Goal: Transaction & Acquisition: Purchase product/service

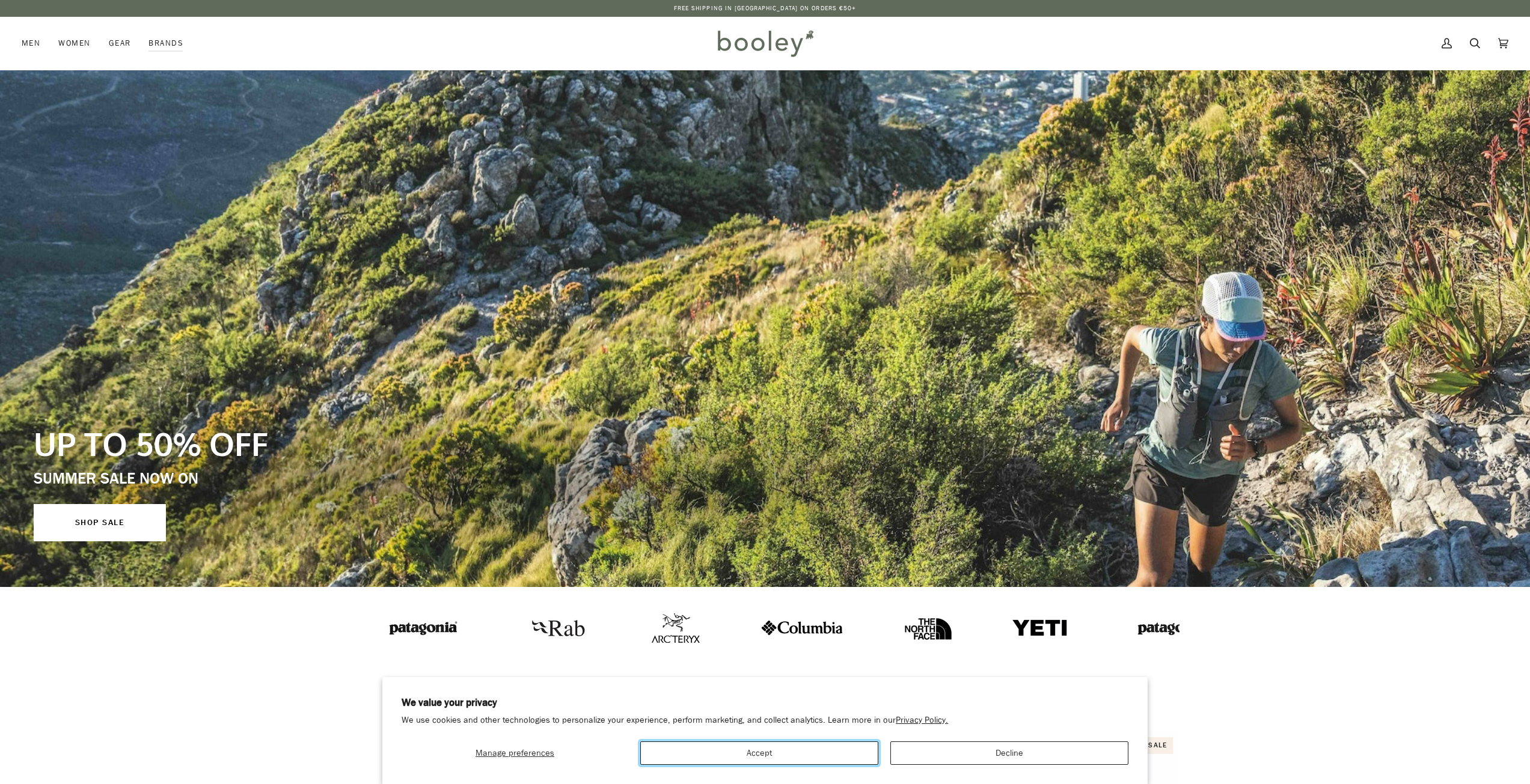
click at [836, 760] on button "Accept" at bounding box center [759, 752] width 238 height 23
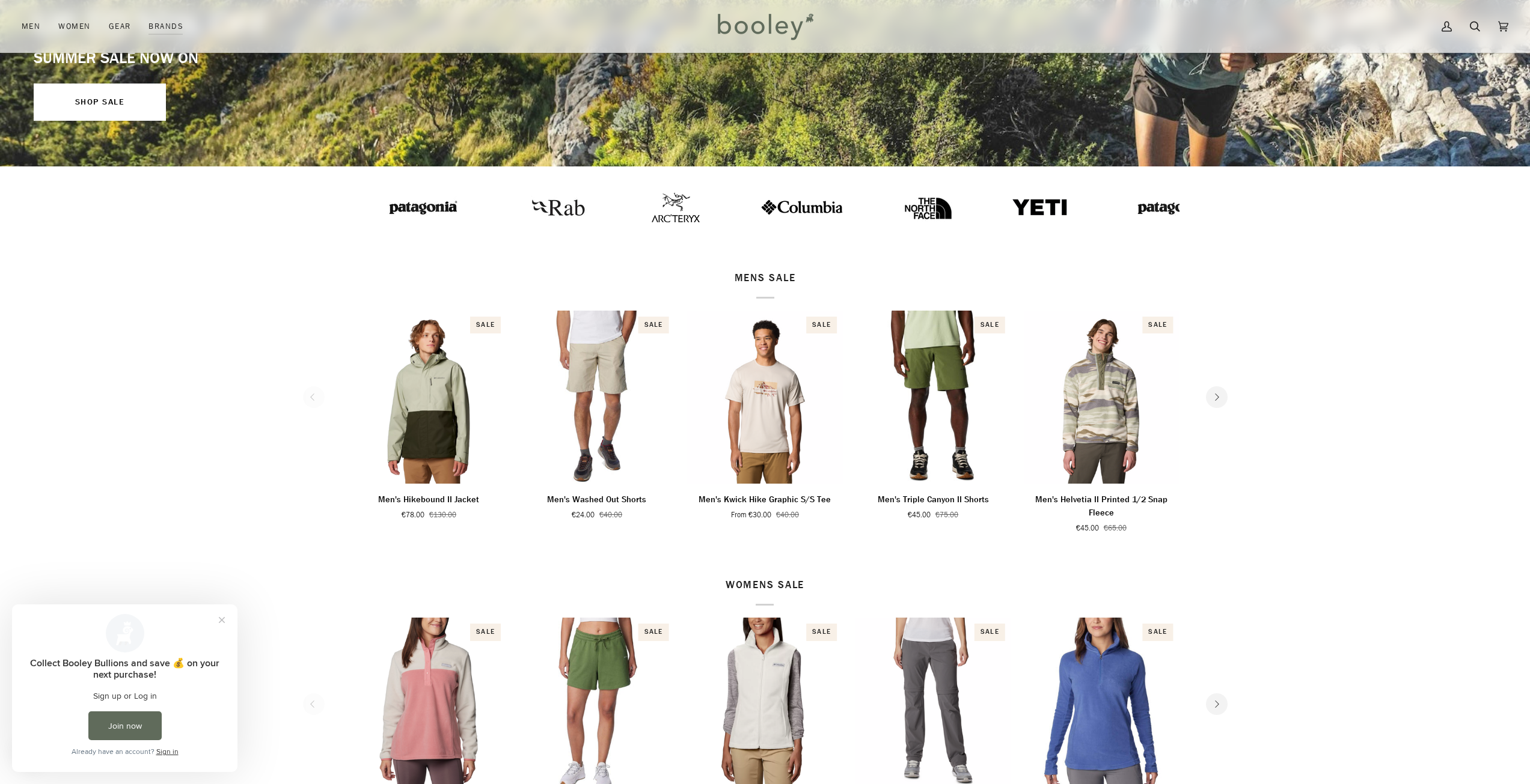
click at [1223, 402] on button "Next" at bounding box center [1216, 396] width 21 height 21
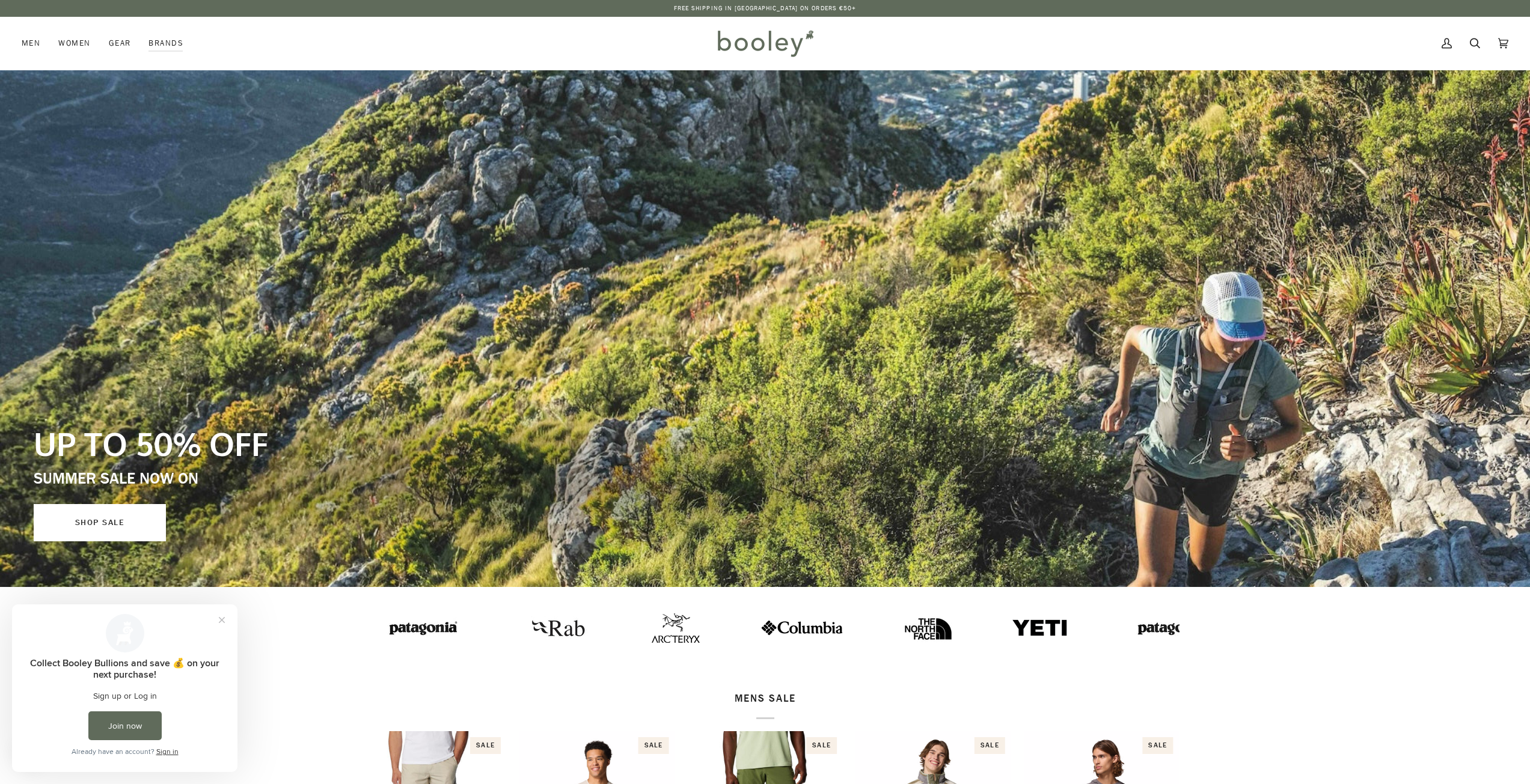
click at [110, 510] on link "SHOP SALE" at bounding box center [99, 522] width 132 height 37
click at [219, 622] on button "Close prompt" at bounding box center [221, 620] width 21 height 21
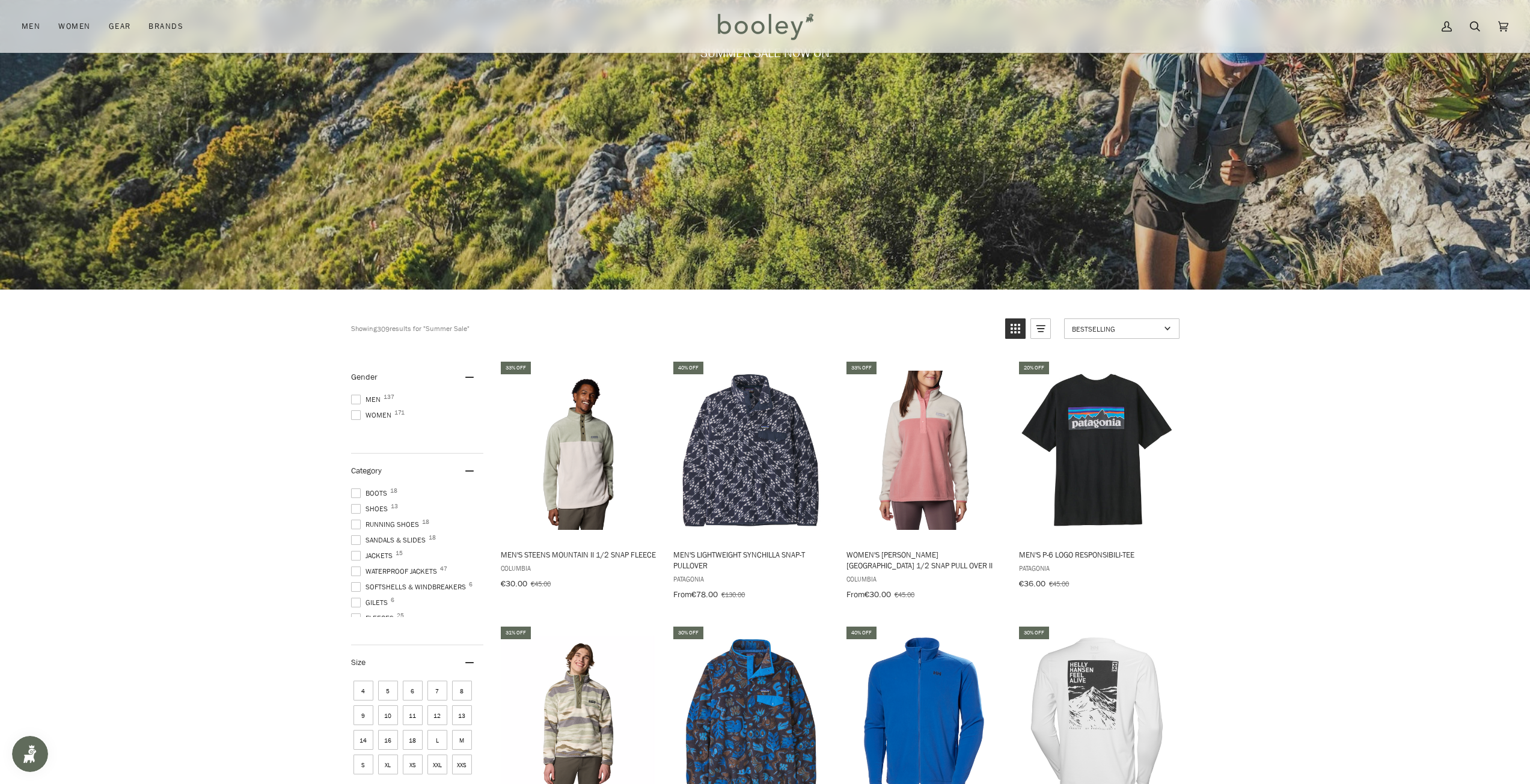
scroll to position [301, 0]
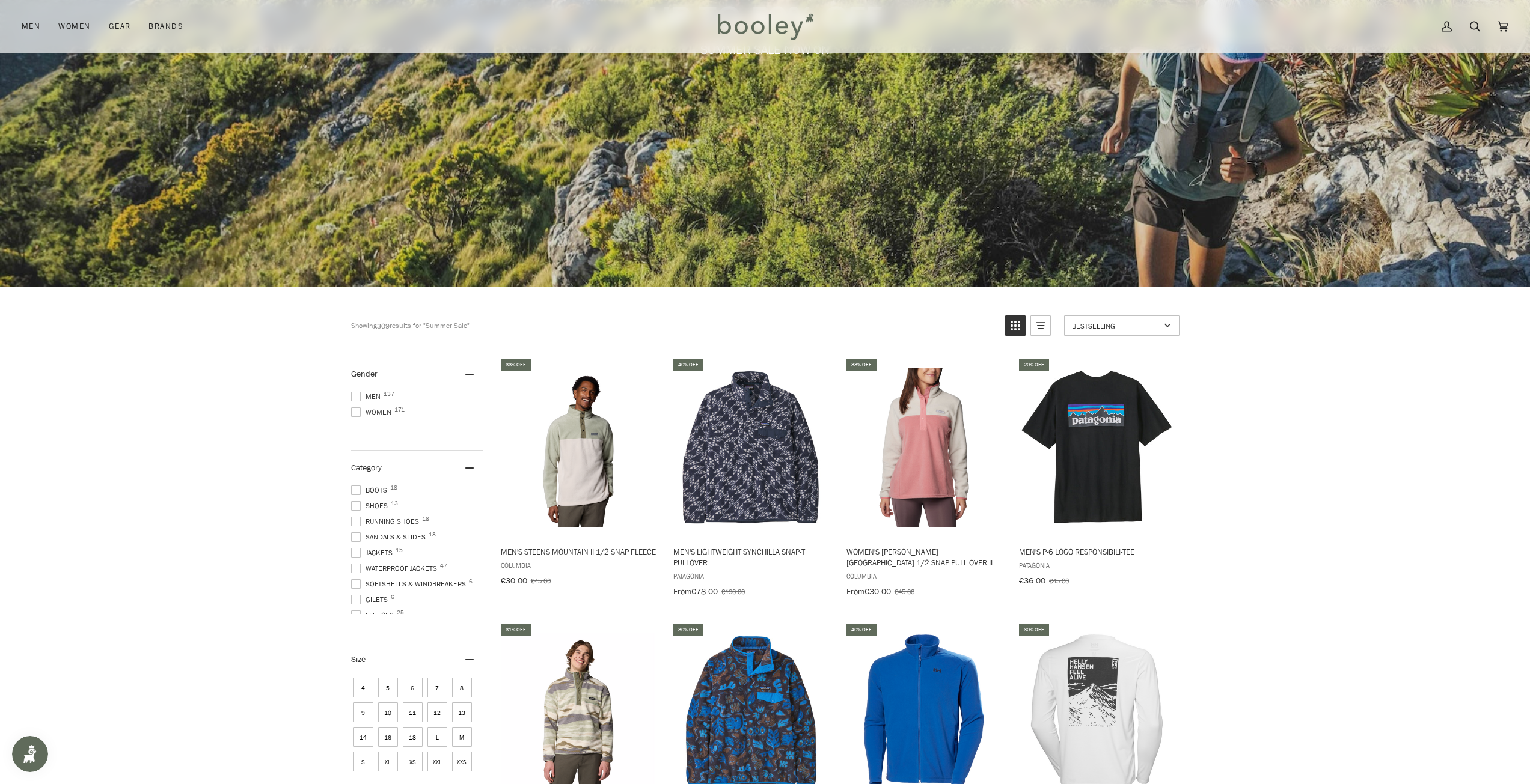
click at [357, 396] on span at bounding box center [356, 396] width 9 height 9
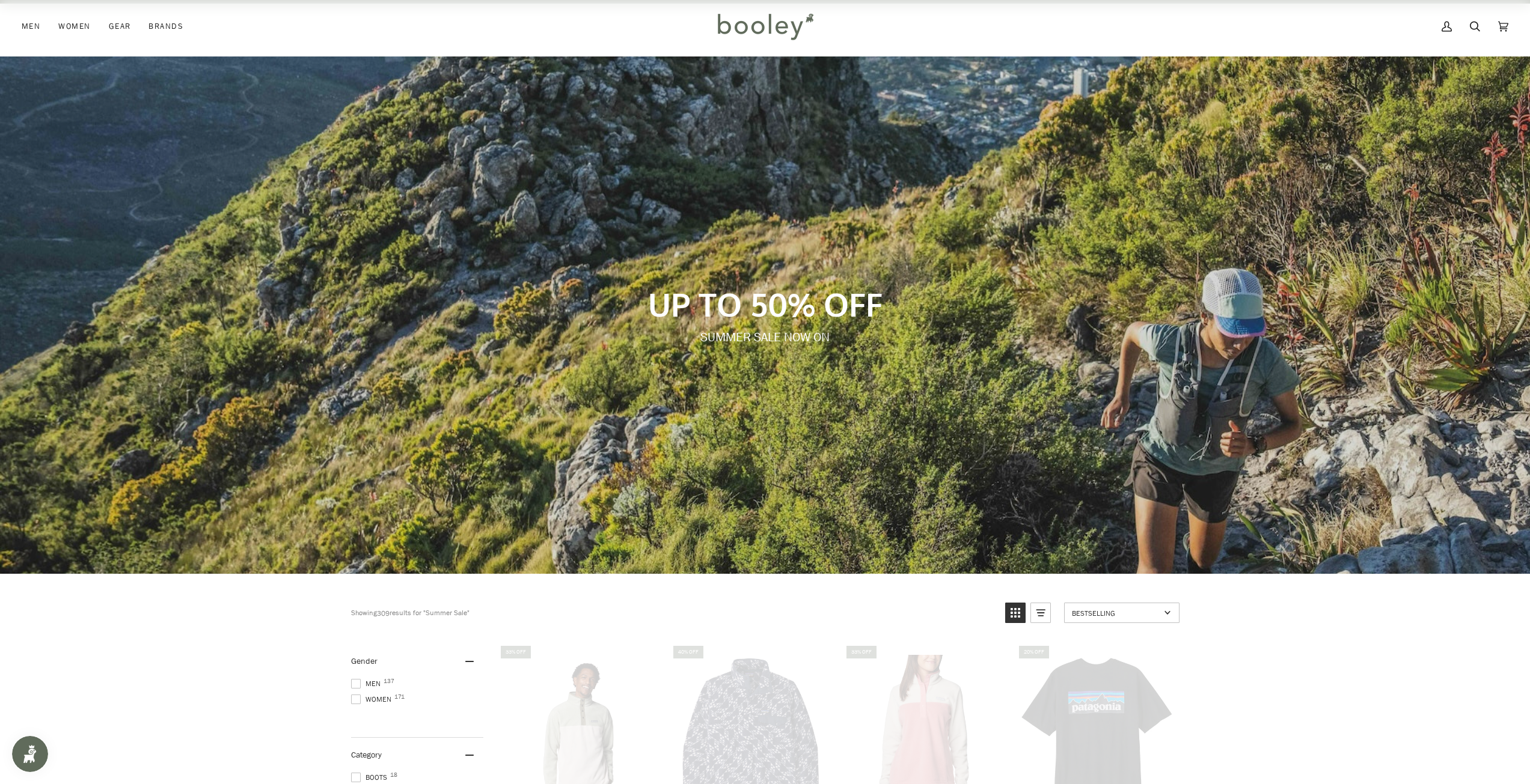
scroll to position [0, 0]
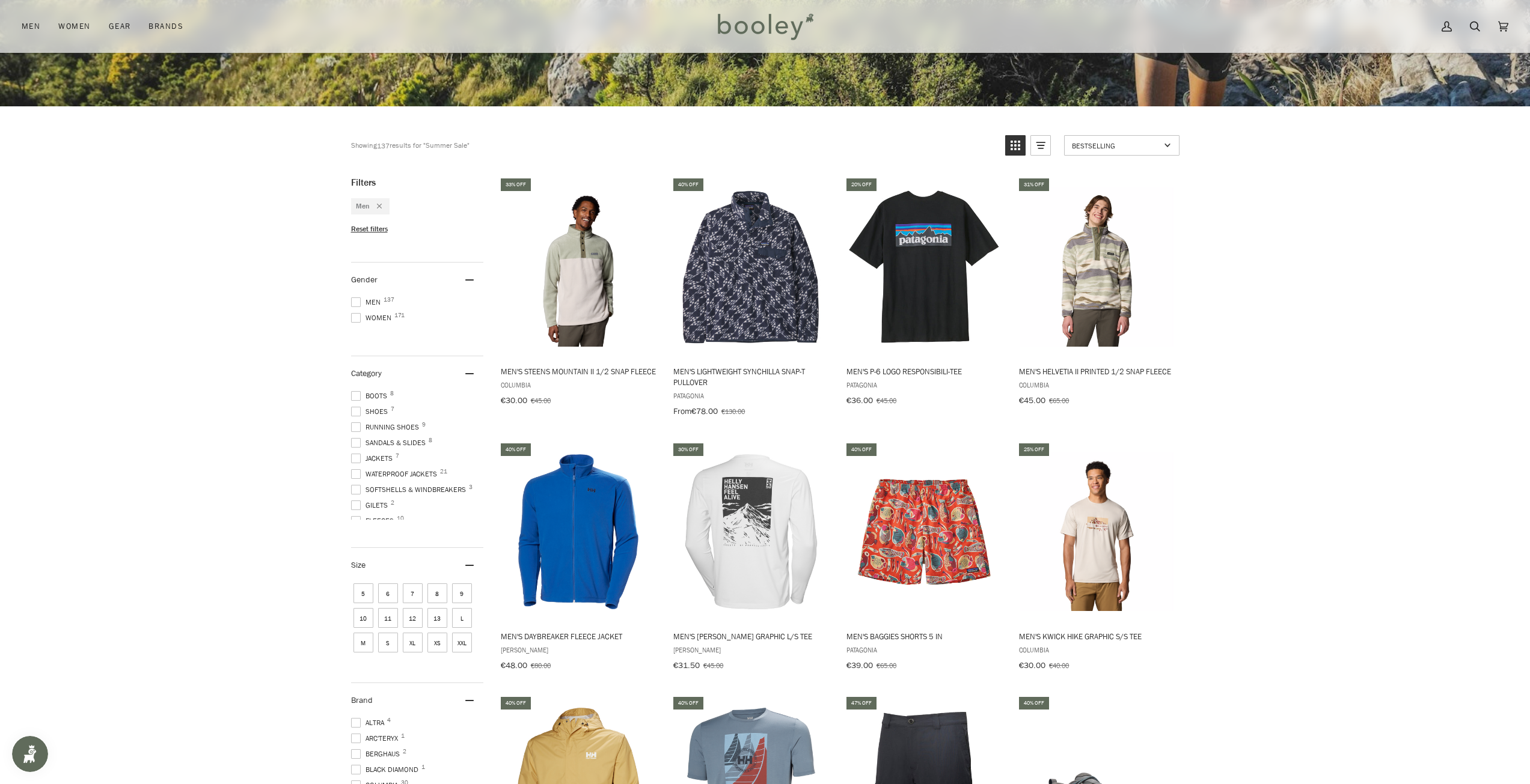
scroll to position [1, 0]
click at [383, 644] on span "S" at bounding box center [387, 641] width 19 height 19
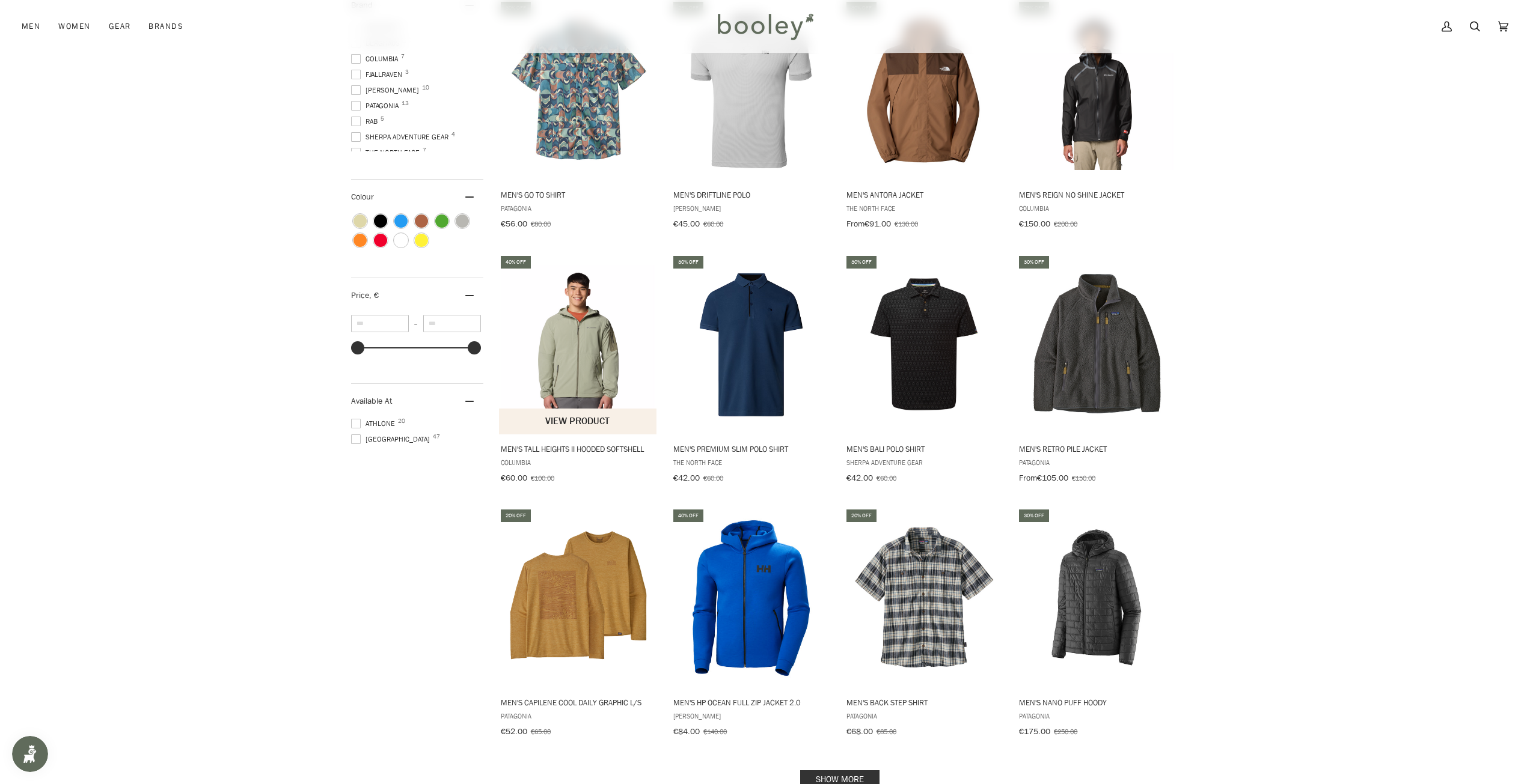
scroll to position [1322, 0]
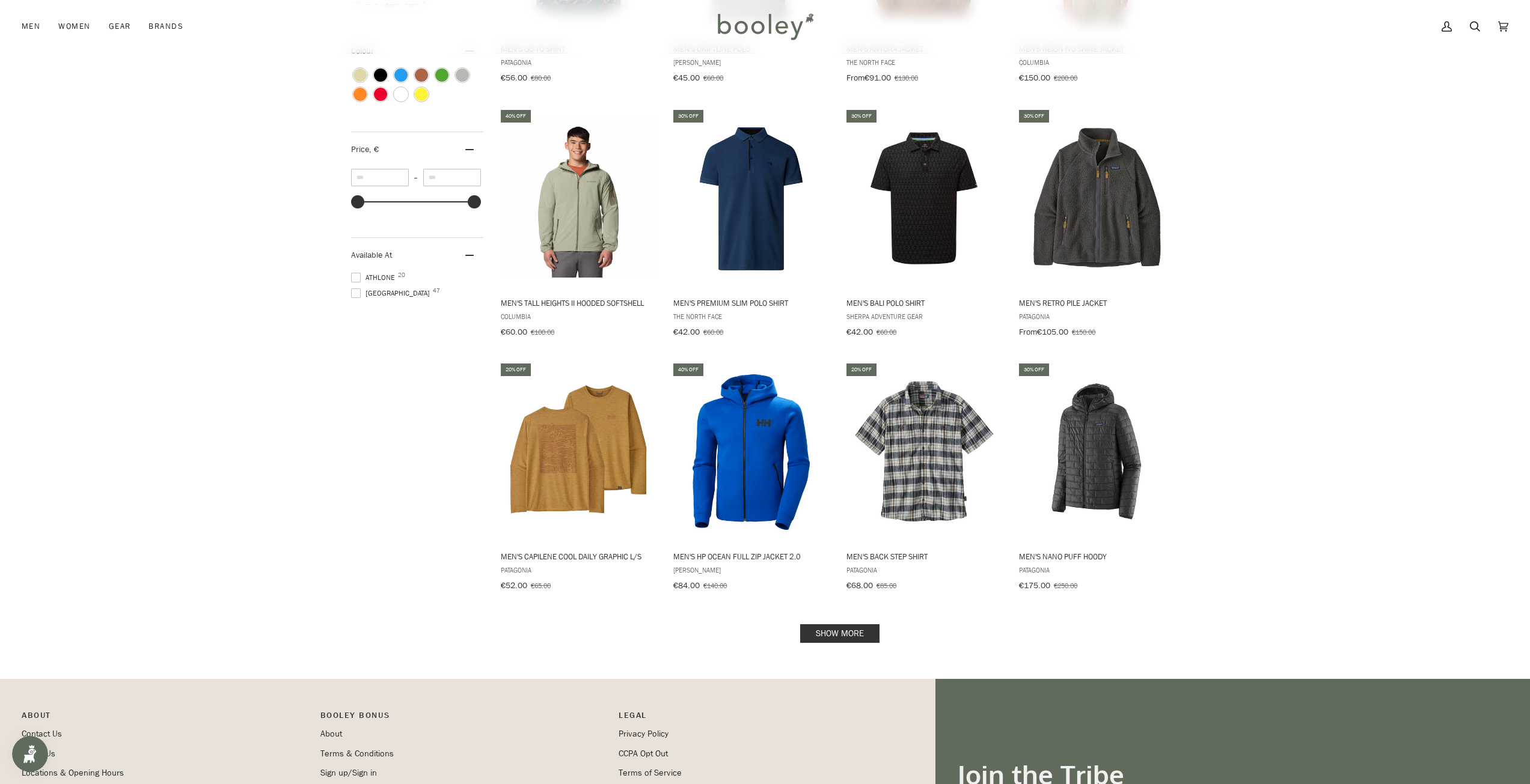
click at [836, 624] on link "Show more" at bounding box center [839, 634] width 79 height 19
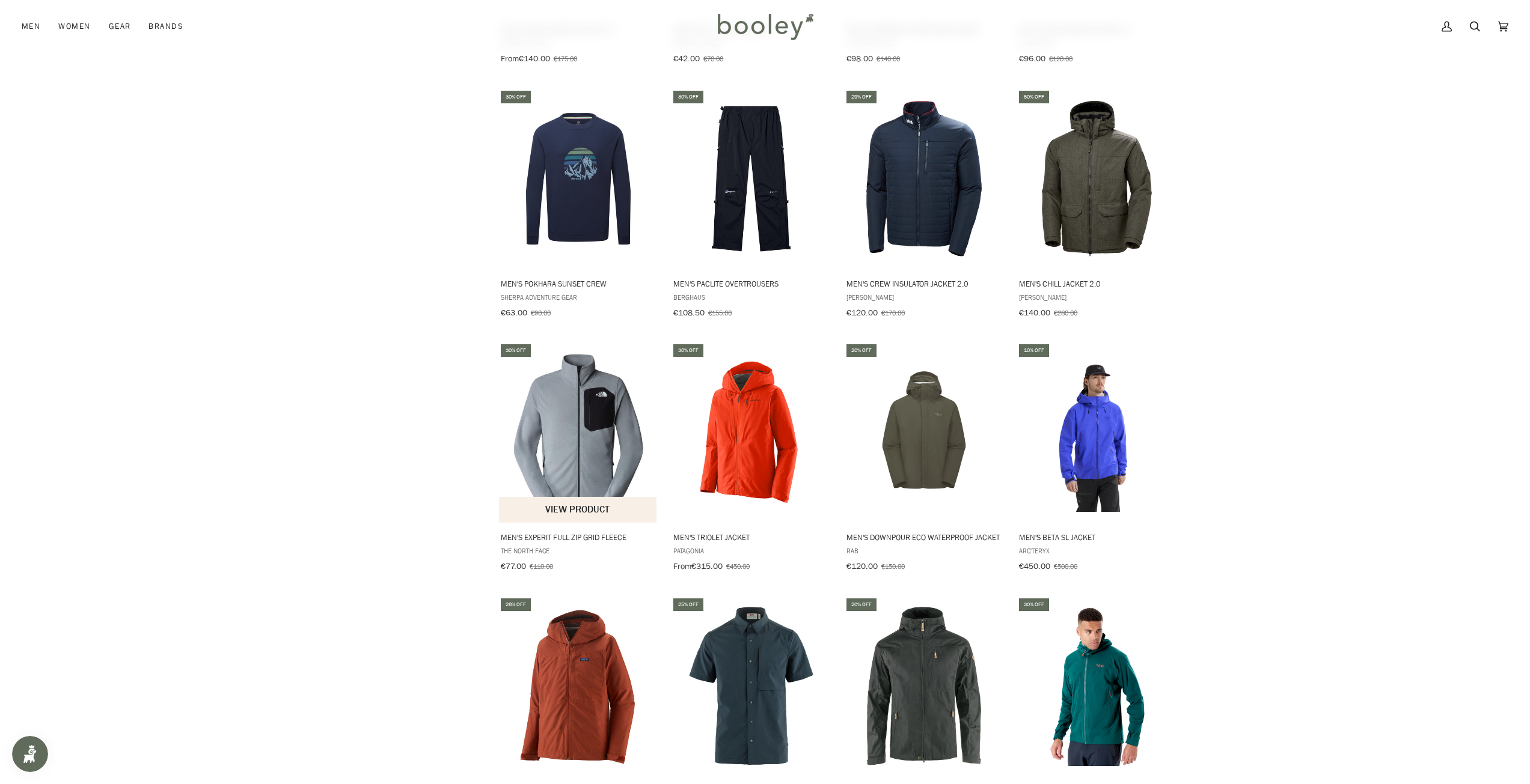
scroll to position [2464, 0]
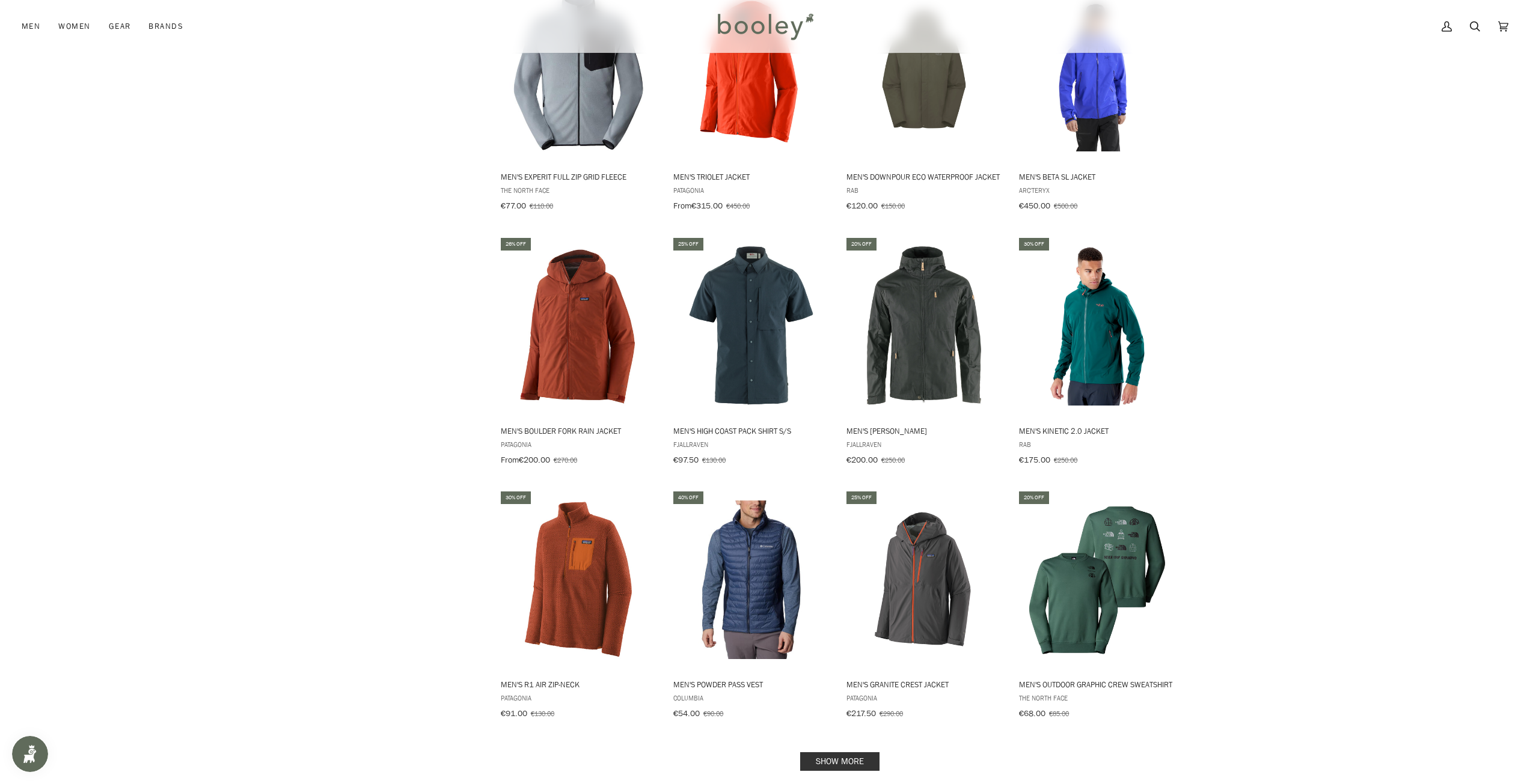
click at [855, 752] on link "Show more" at bounding box center [839, 762] width 79 height 19
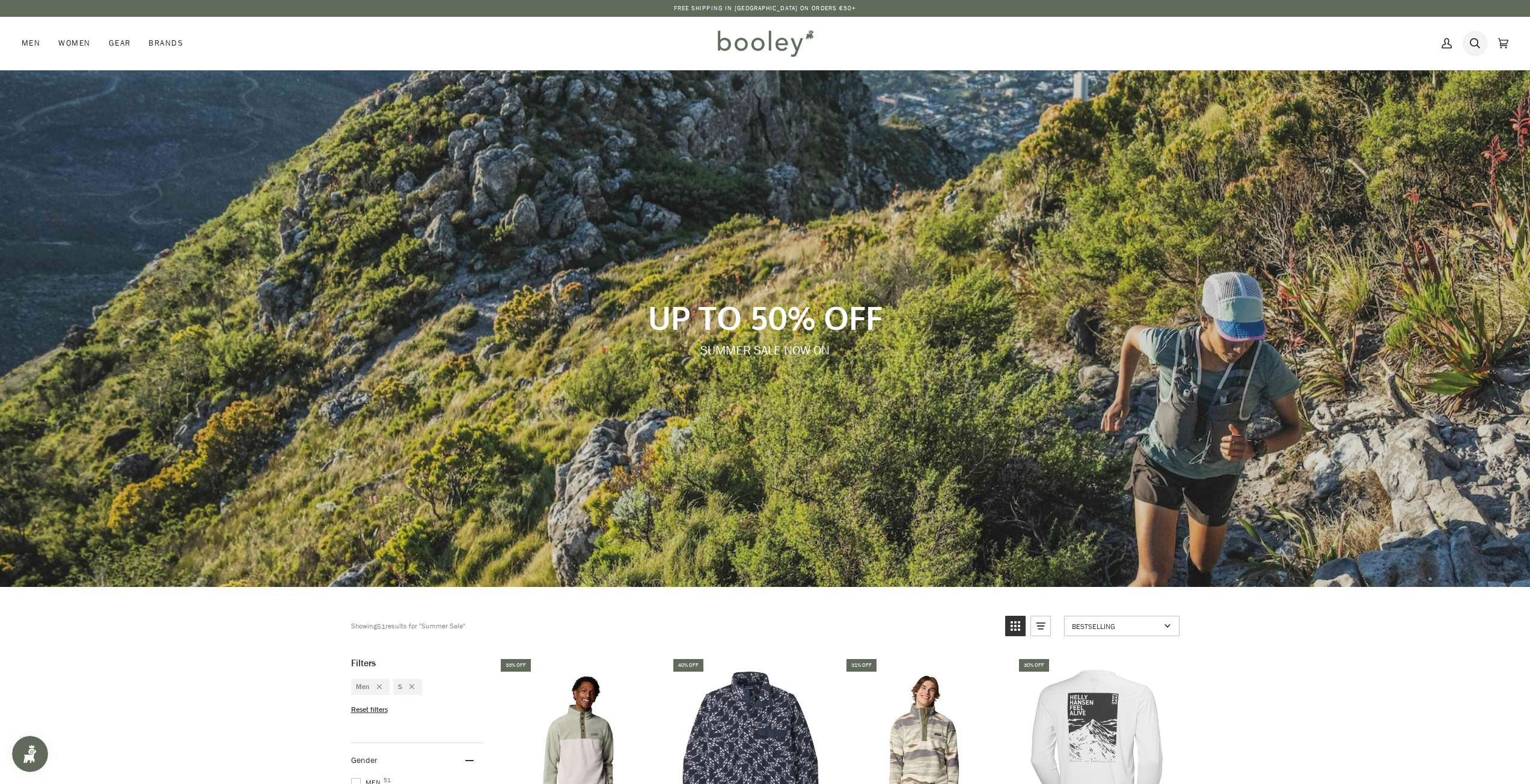
click at [1476, 46] on icon at bounding box center [1475, 43] width 10 height 10
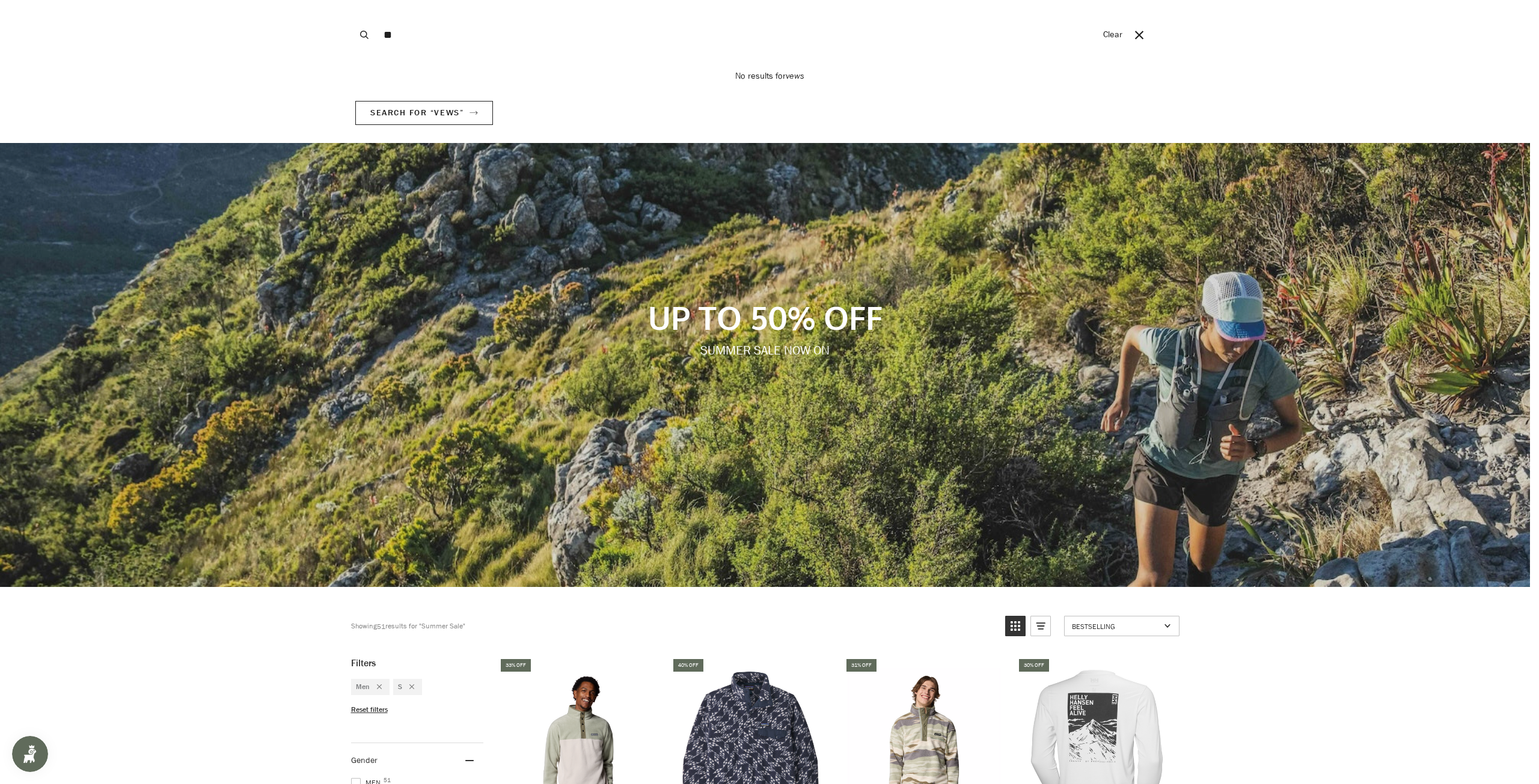
type input "*"
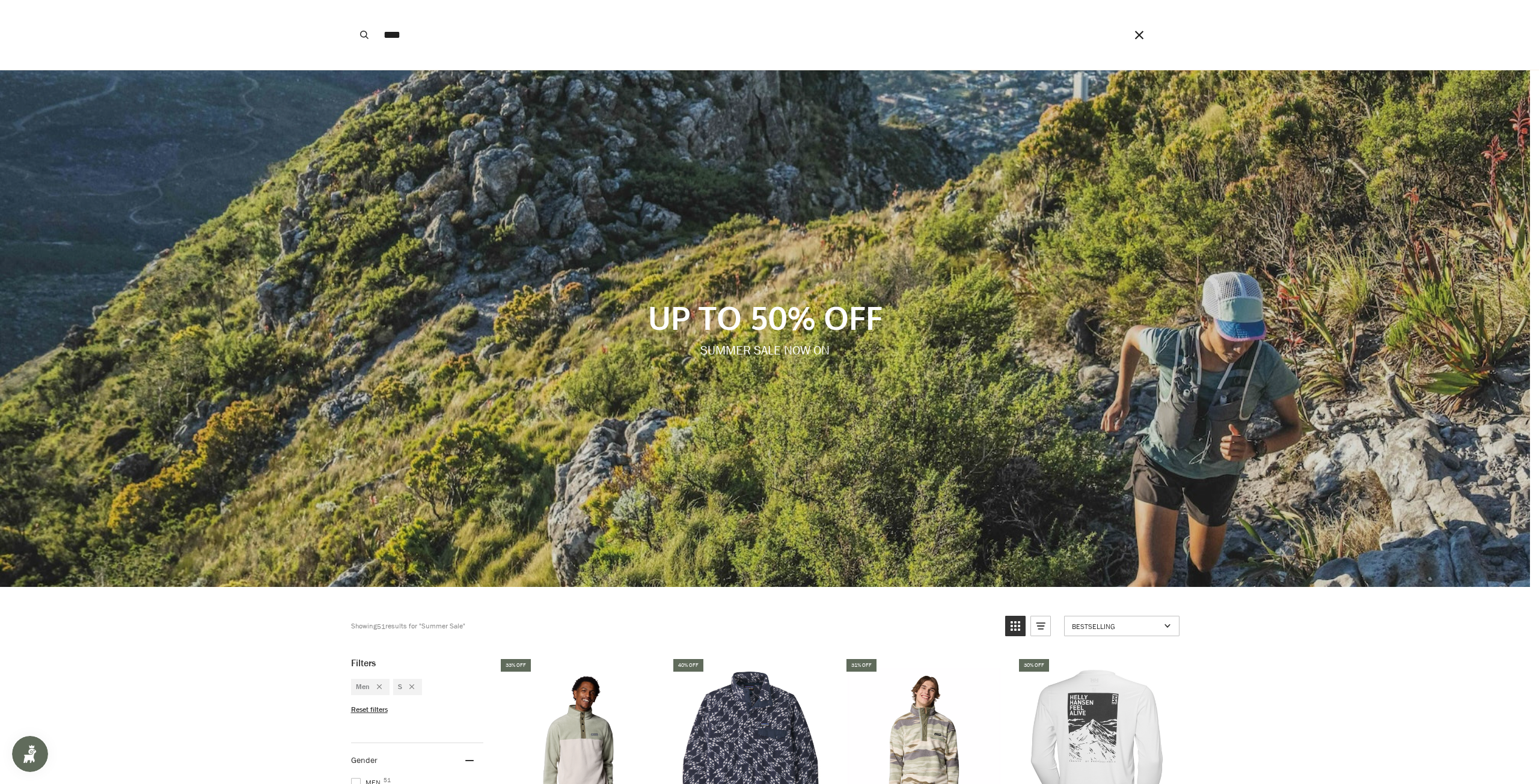
type input "****"
click at [351, 0] on button "Search" at bounding box center [364, 34] width 26 height 70
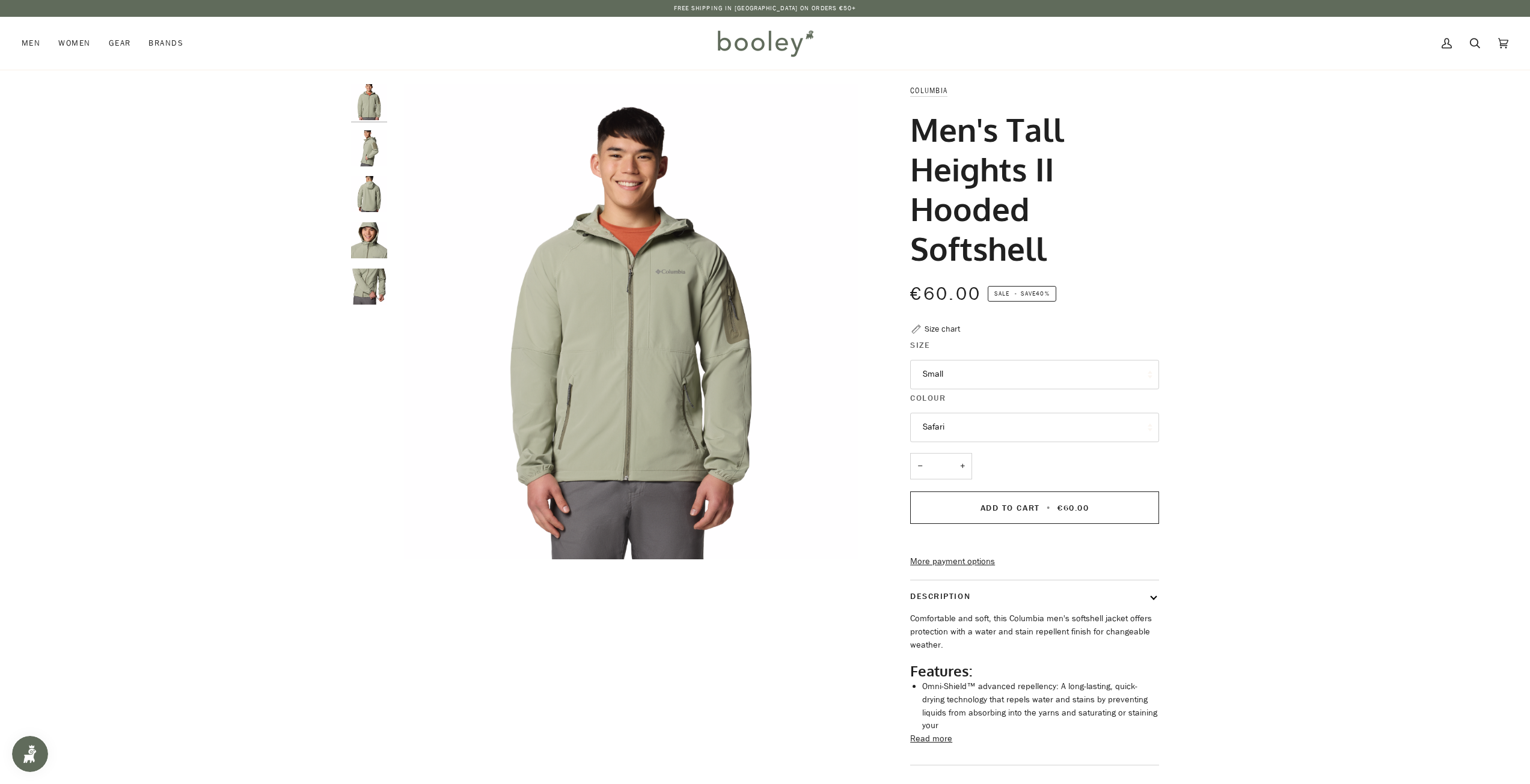
click at [370, 148] on img "Columbia Men's Tall Heights II Hooded Softshell Safari - Booley Galway" at bounding box center [369, 148] width 36 height 36
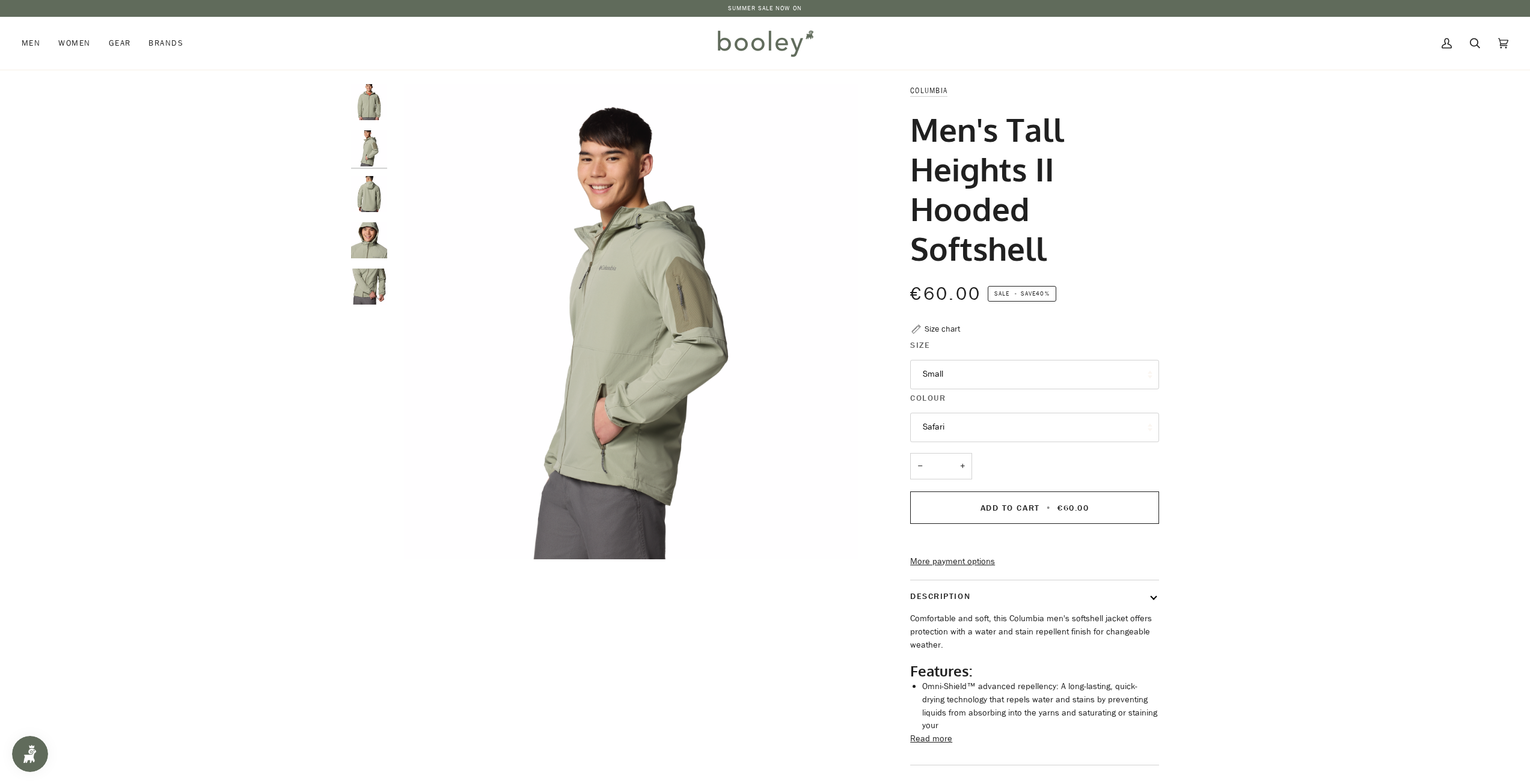
click at [359, 214] on div at bounding box center [371, 199] width 42 height 230
click at [360, 257] on img "Columbia Men's Tall Heights II Hooded Softshell Safari - Booley Galway" at bounding box center [369, 240] width 36 height 36
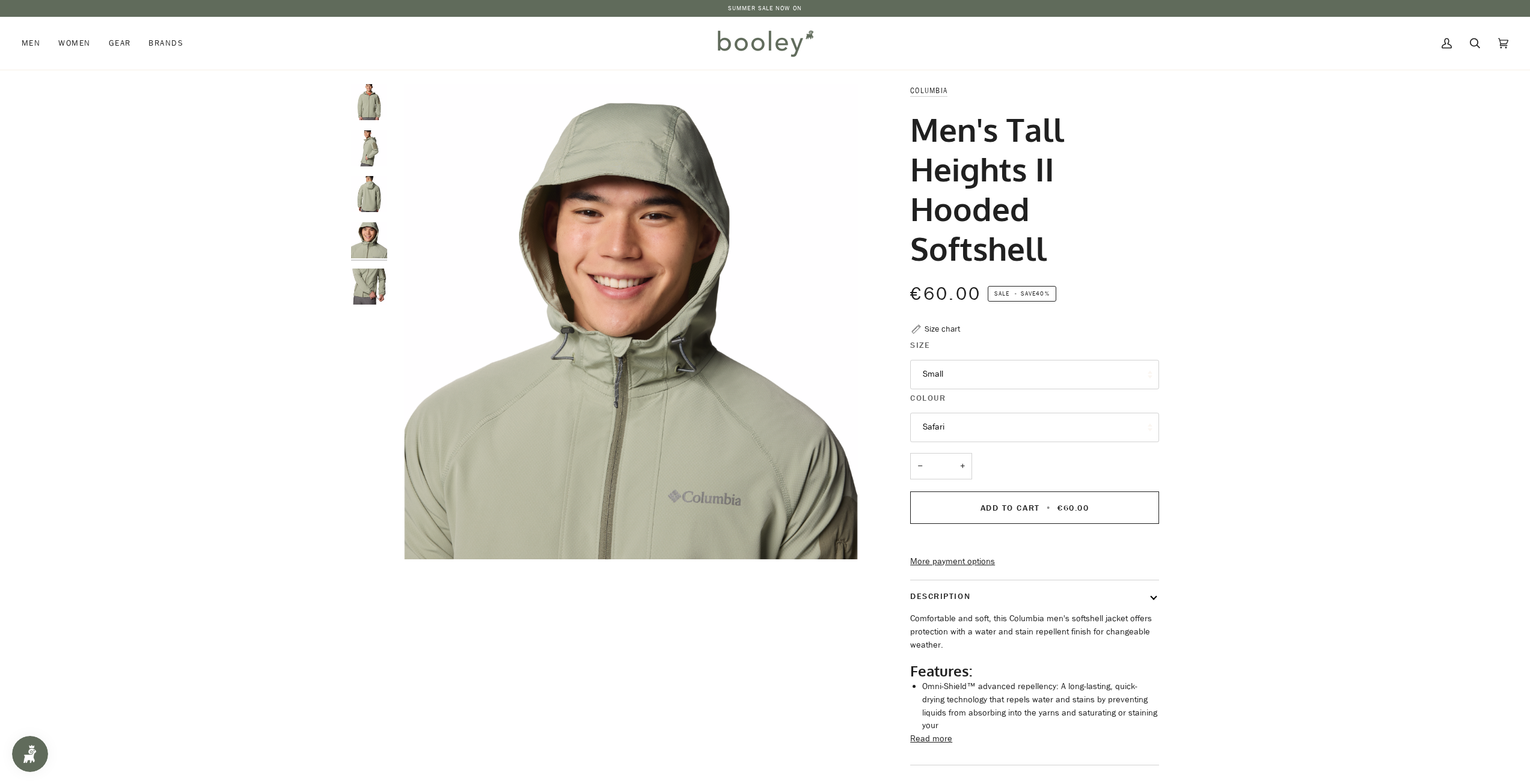
click at [357, 292] on img "Columbia Men's Tall Heights II Hooded Softshell Safari - Booley Galway" at bounding box center [369, 287] width 36 height 36
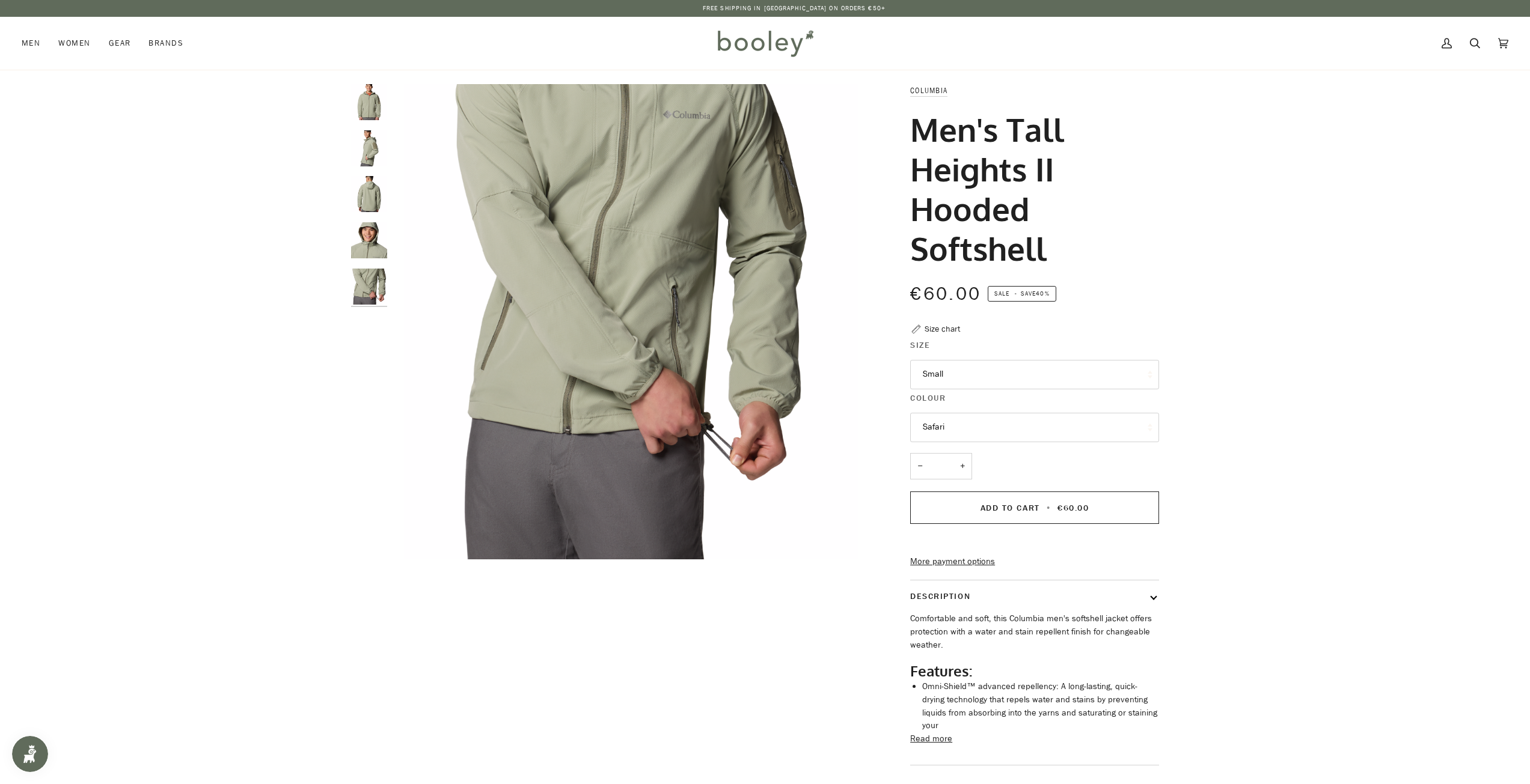
click at [992, 429] on button "Safari" at bounding box center [1035, 428] width 249 height 30
click at [988, 390] on button "Small" at bounding box center [1035, 375] width 249 height 30
click at [991, 379] on button "Small" at bounding box center [1035, 375] width 249 height 30
drag, startPoint x: 382, startPoint y: 110, endPoint x: 376, endPoint y: 112, distance: 6.3
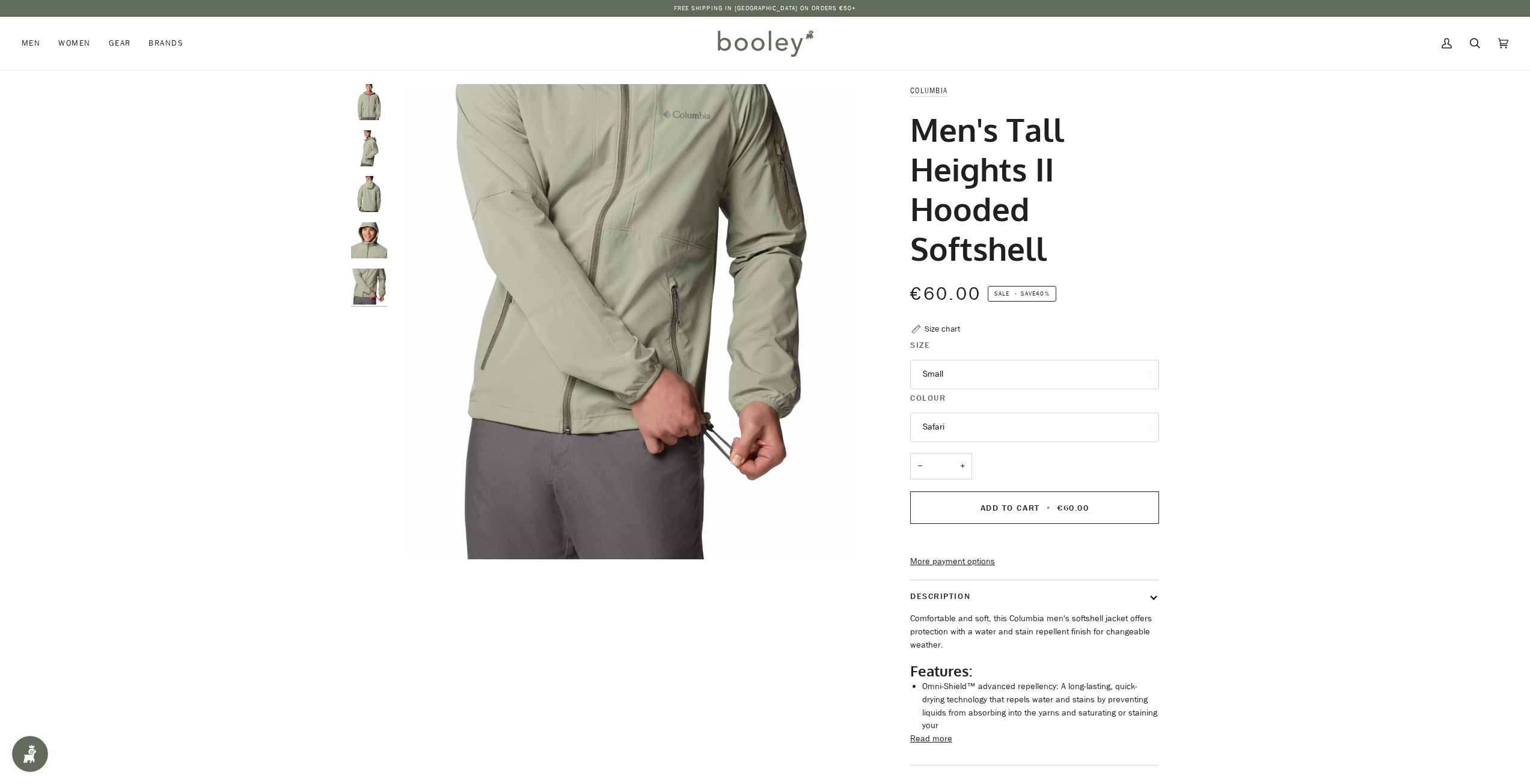
click at [382, 110] on img "Columbia Men's Tall Heights II Hooded Softshell Safari - Booley Galway" at bounding box center [369, 102] width 36 height 36
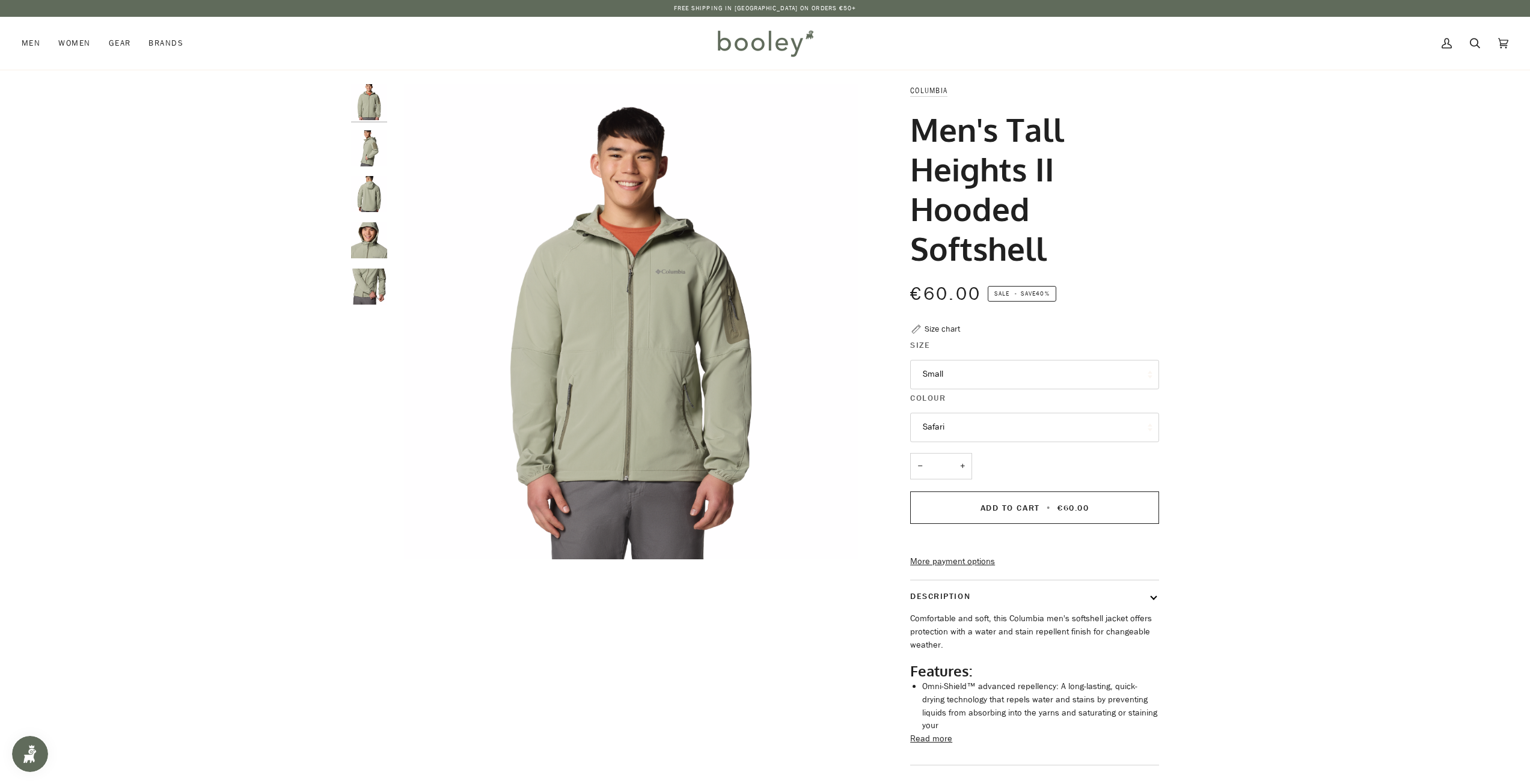
click at [365, 143] on img "Columbia Men's Tall Heights II Hooded Softshell Safari - Booley Galway" at bounding box center [369, 148] width 36 height 36
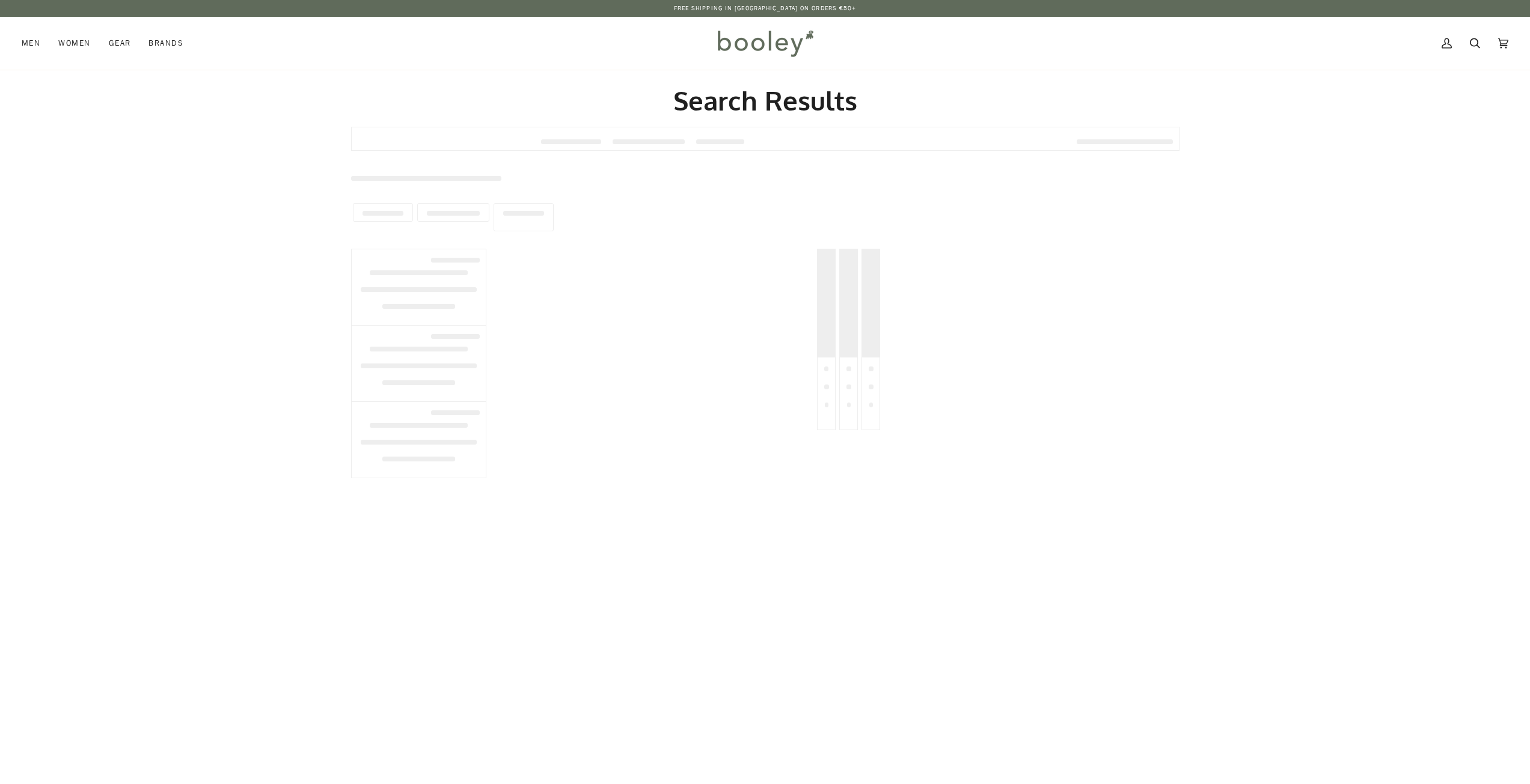
type input "****"
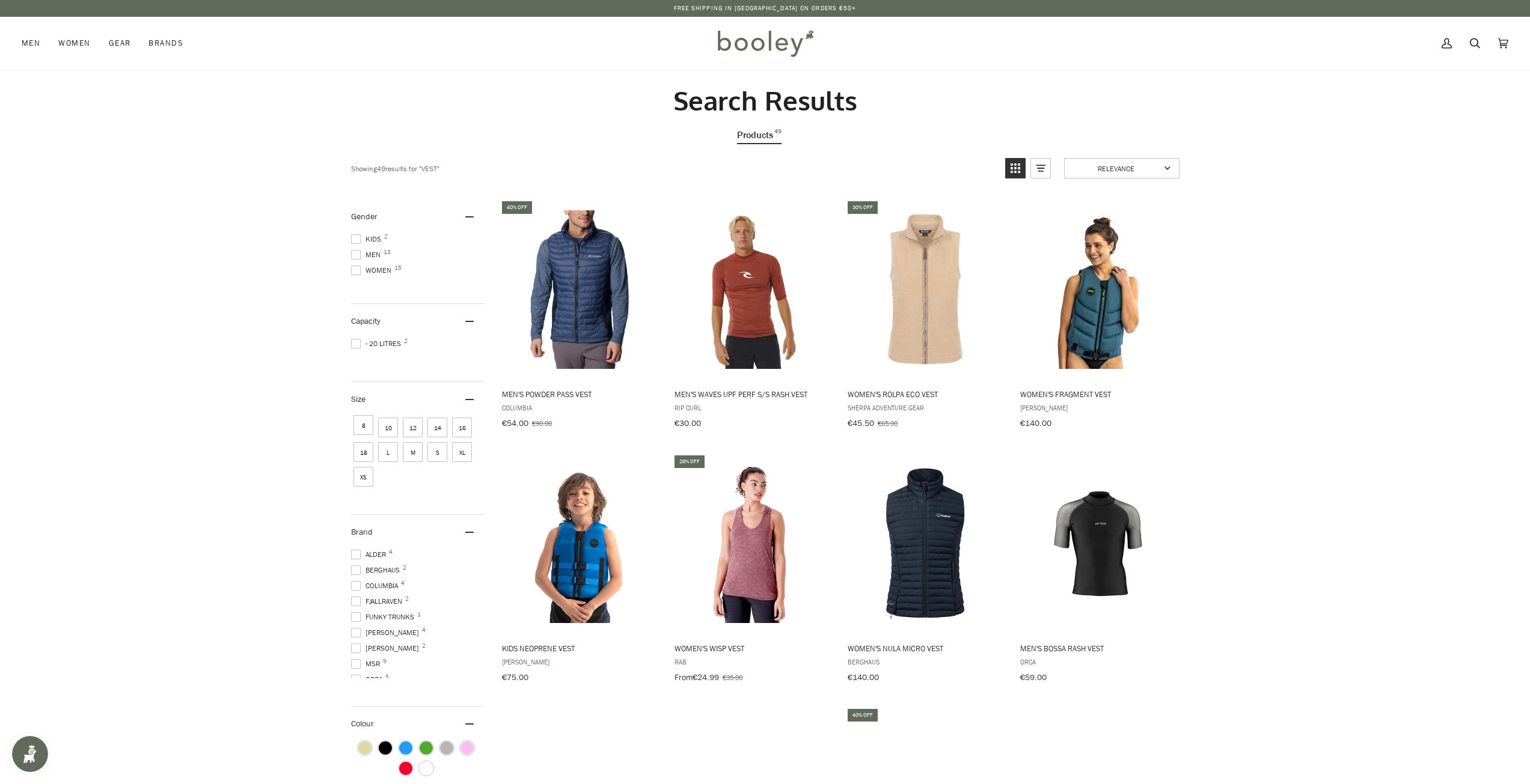
click at [357, 251] on span at bounding box center [356, 254] width 9 height 9
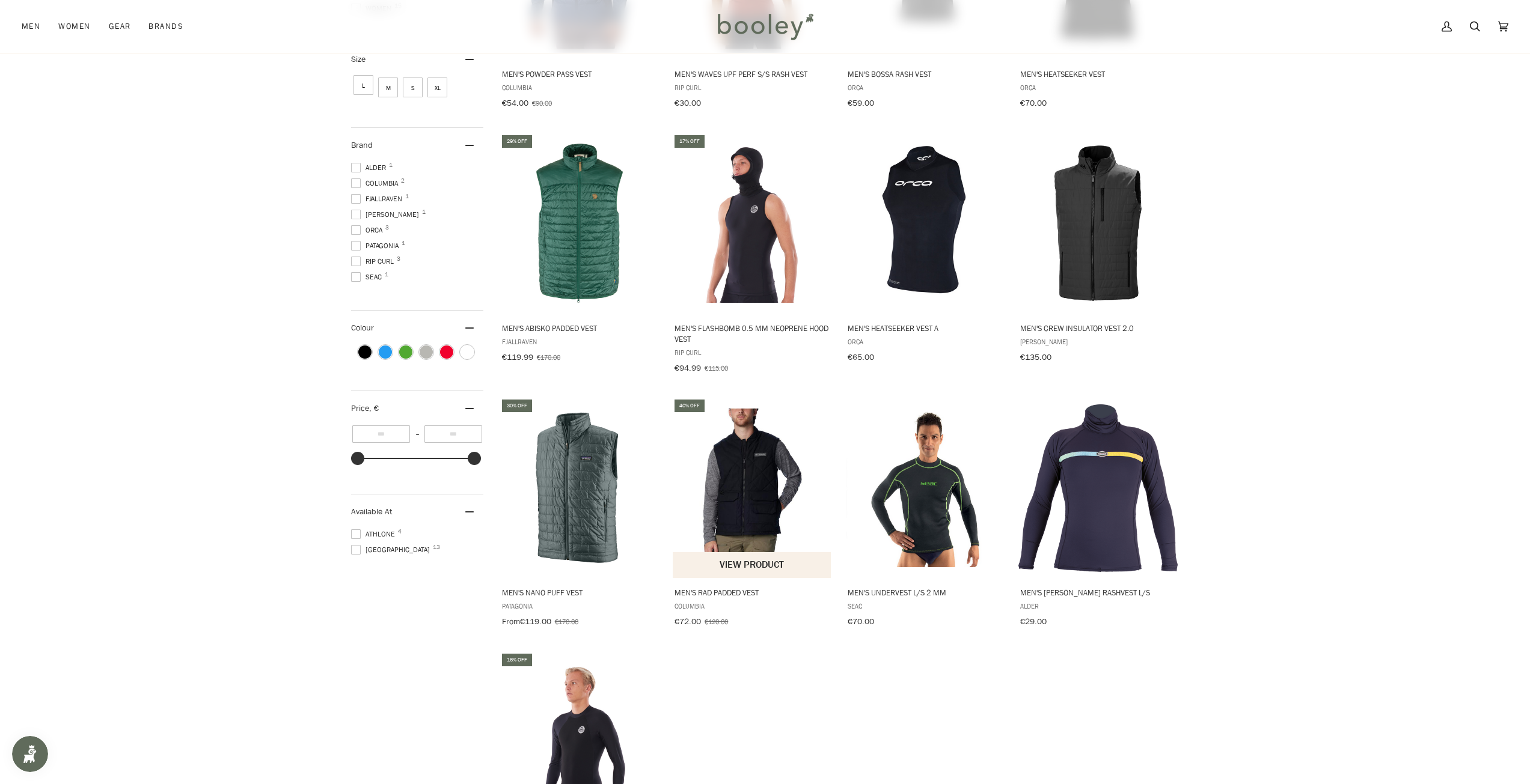
scroll to position [420, 0]
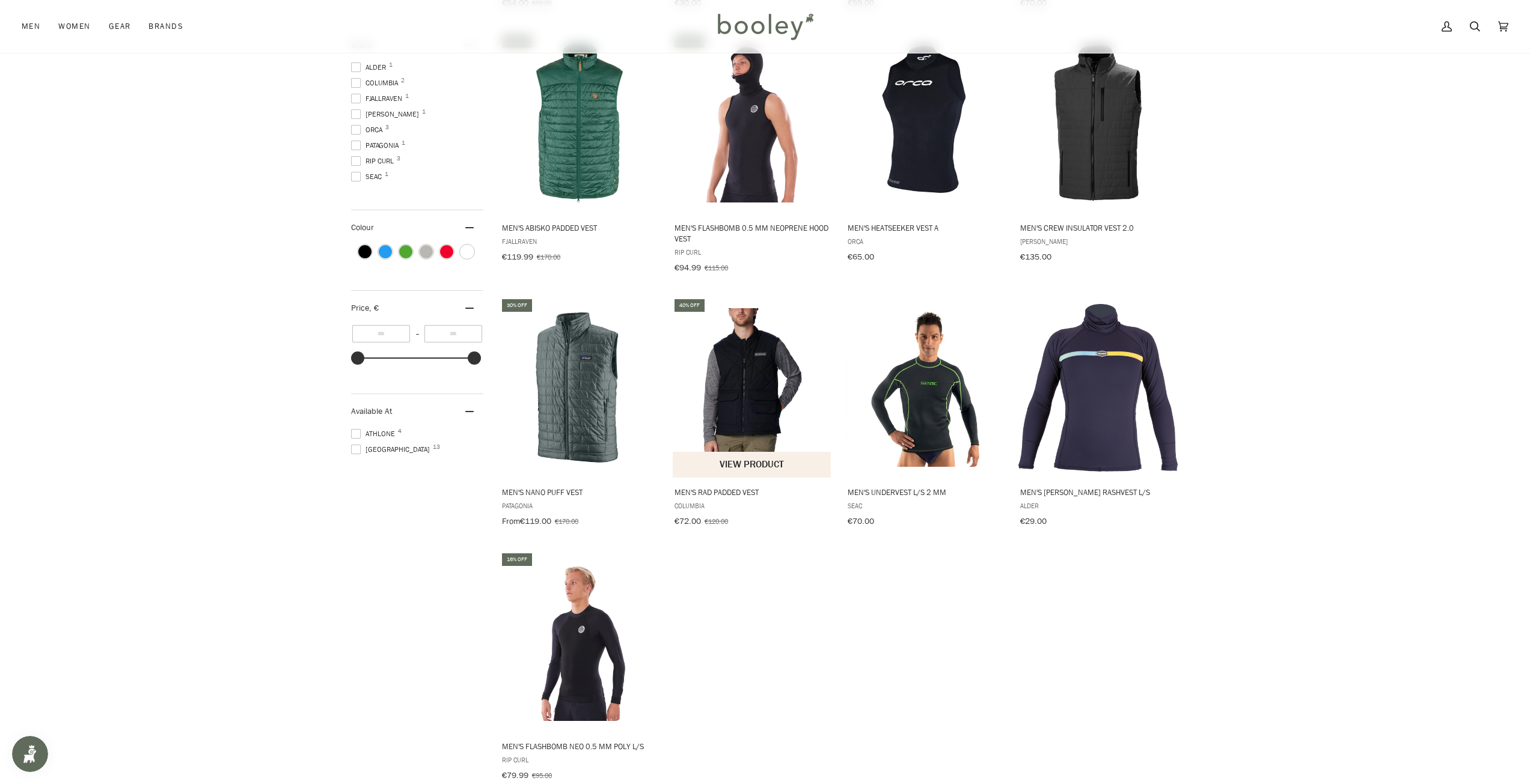
click at [758, 354] on img "Men's Rad Padded Vest" at bounding box center [753, 388] width 160 height 160
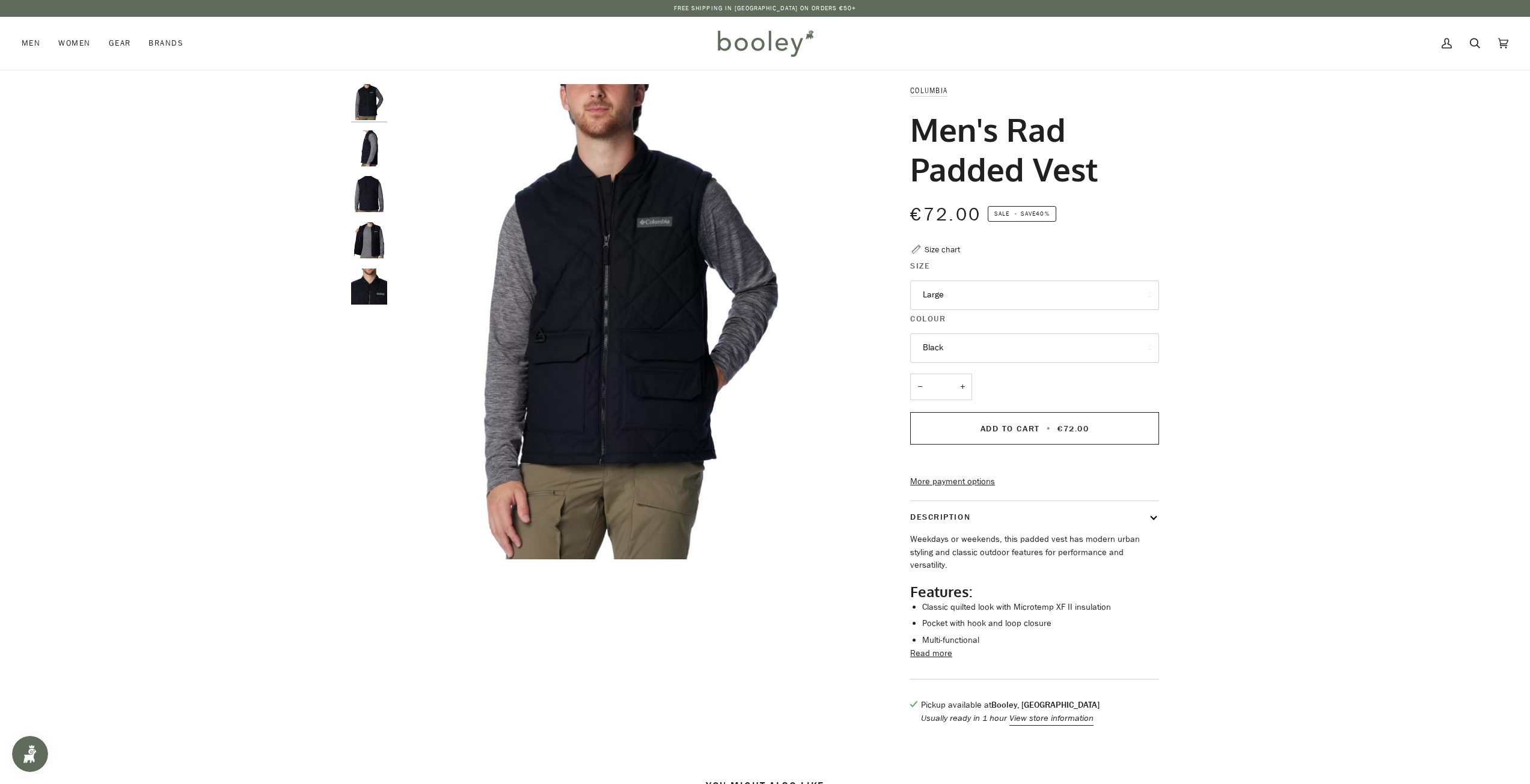
click at [368, 211] on img "Columbia Men's Rad Padded Vest Black - Booley Galway" at bounding box center [369, 194] width 36 height 36
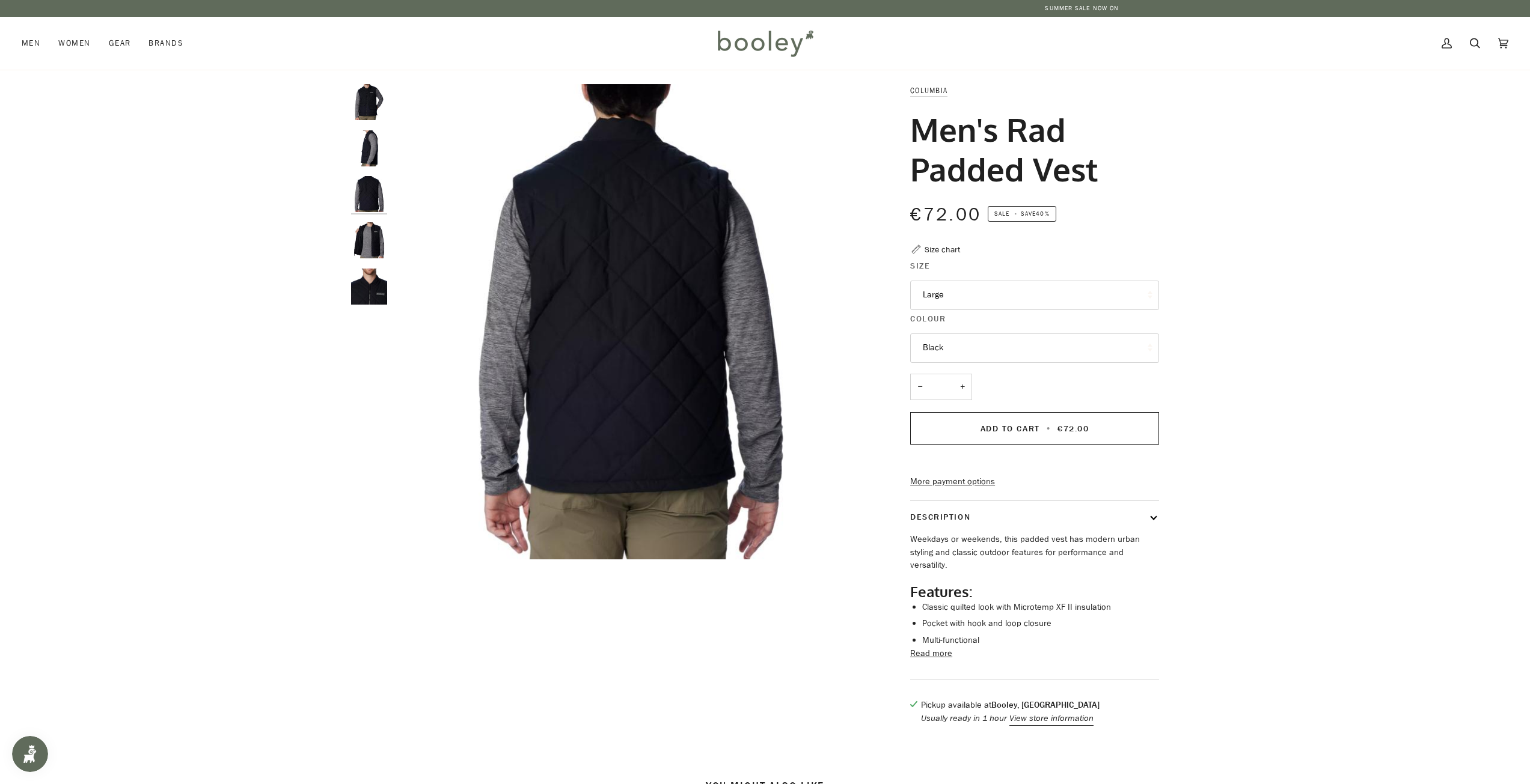
click at [374, 269] on img "Columbia Men's Rad Padded Vest Black - Booley Galway" at bounding box center [369, 287] width 36 height 36
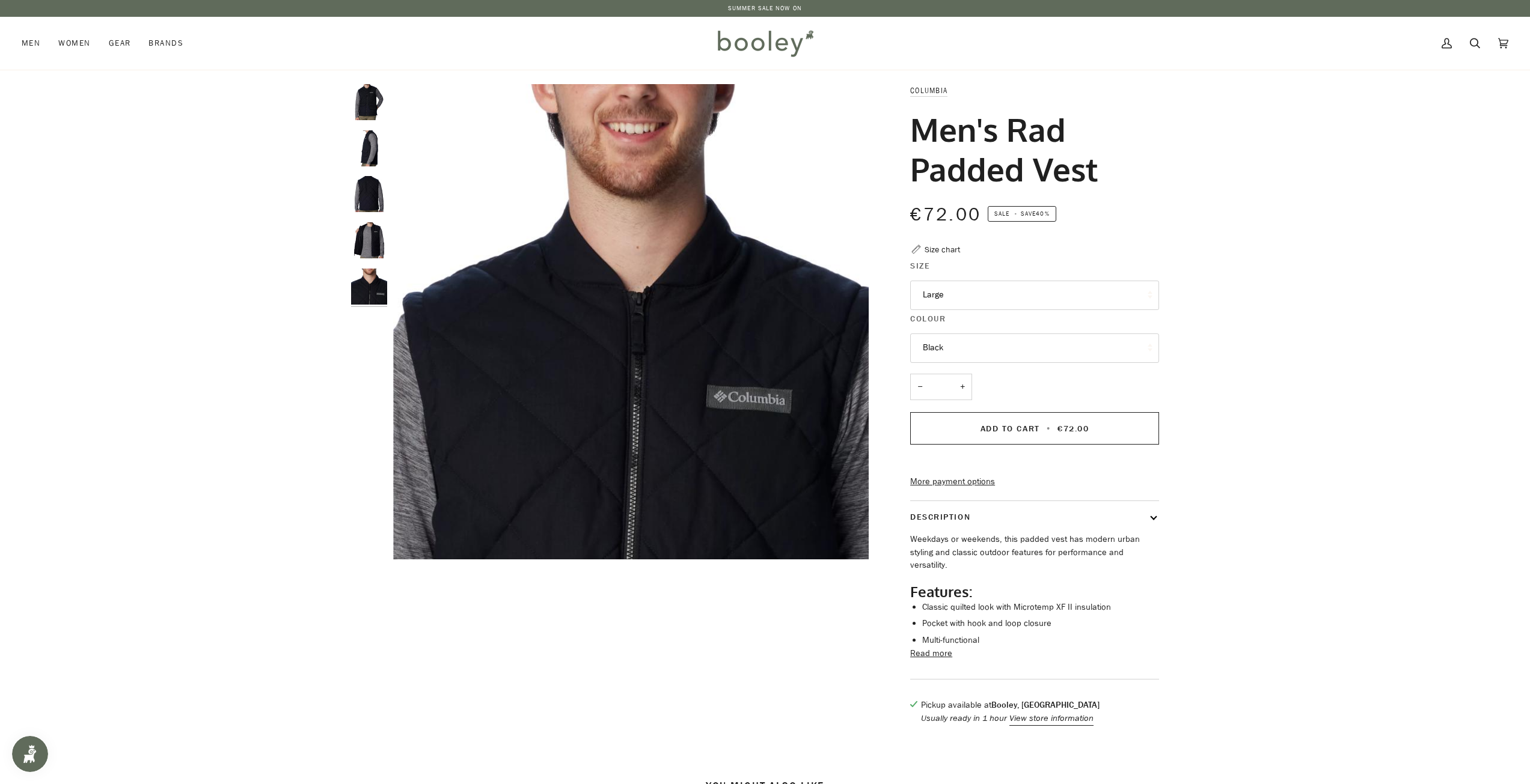
click at [364, 160] on img "Columbia Men's Rad Padded Vest Black - Booley Galway" at bounding box center [369, 148] width 36 height 36
